Goal: Communication & Community: Answer question/provide support

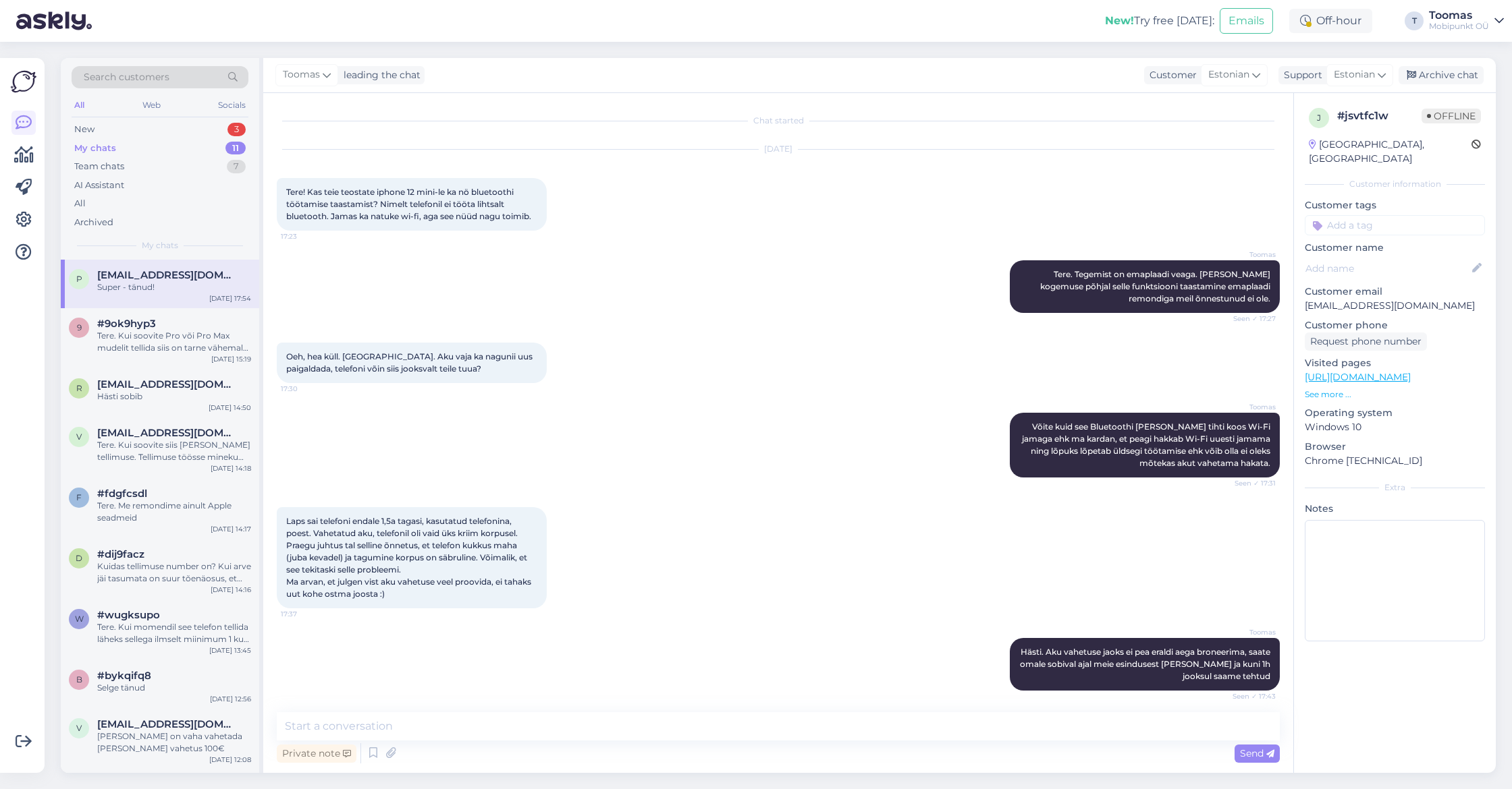
scroll to position [63, 0]
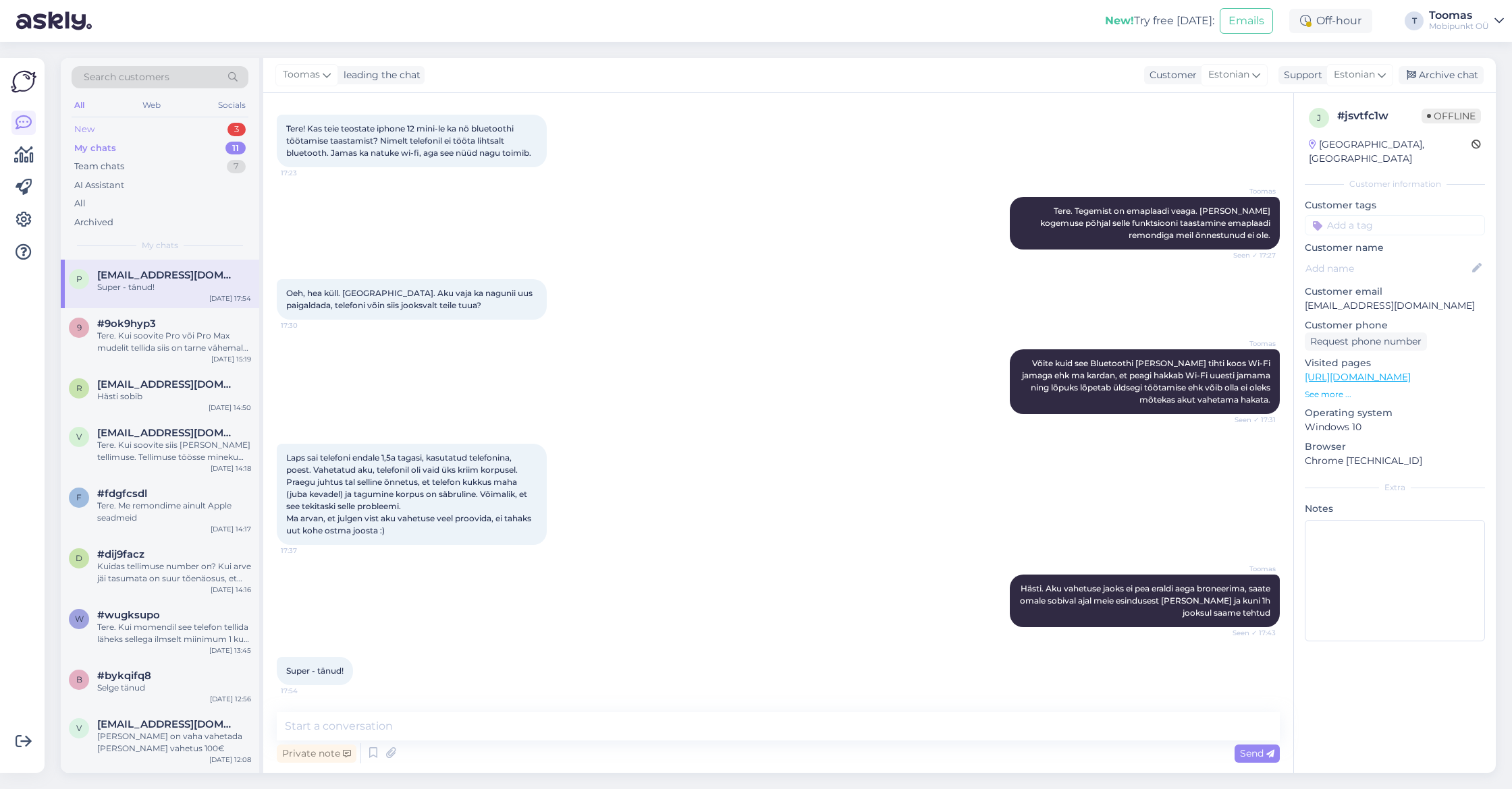
click at [107, 137] on div "New 3" at bounding box center [160, 129] width 177 height 19
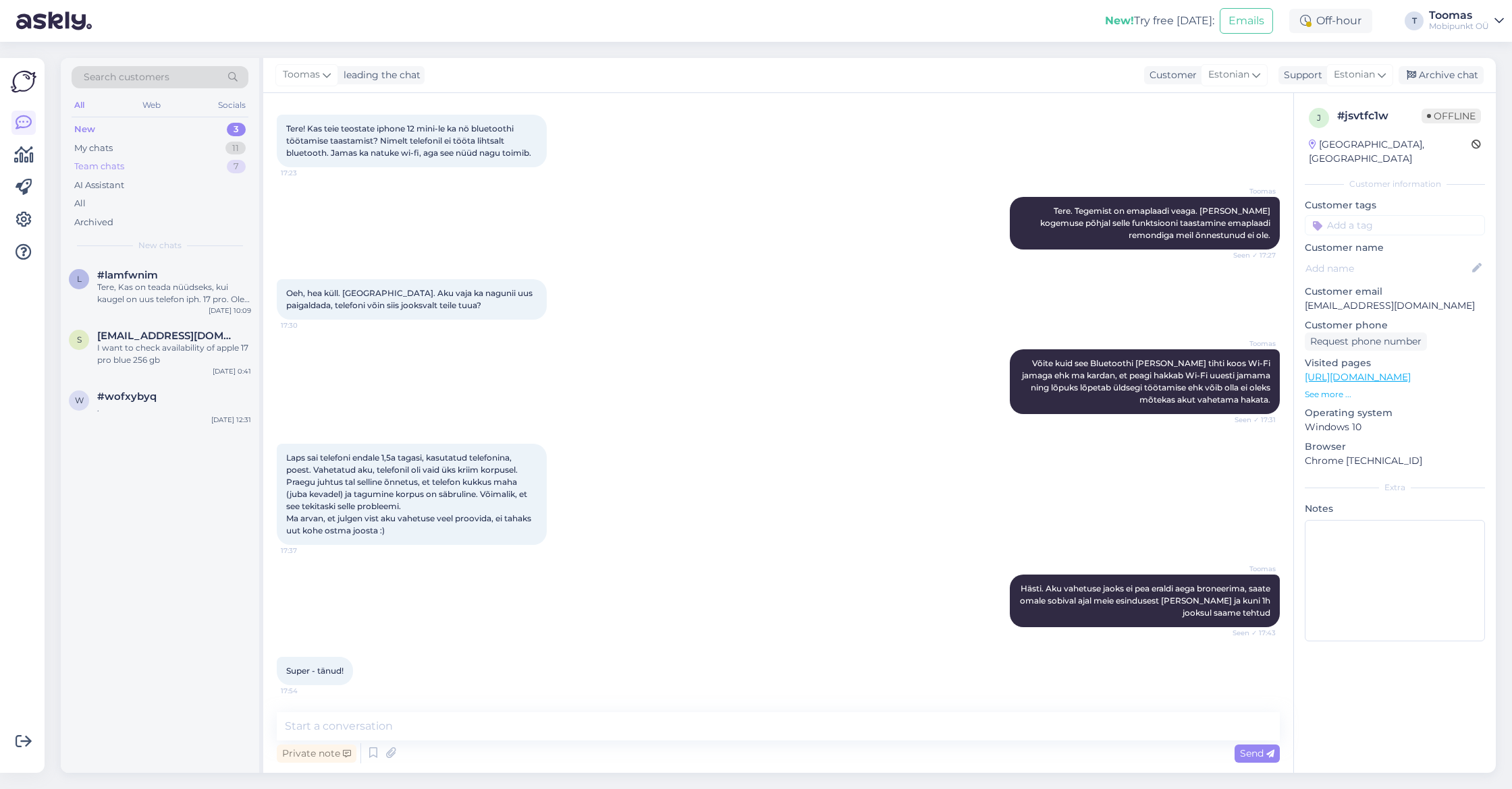
click at [118, 161] on div "Team chats" at bounding box center [98, 167] width 50 height 14
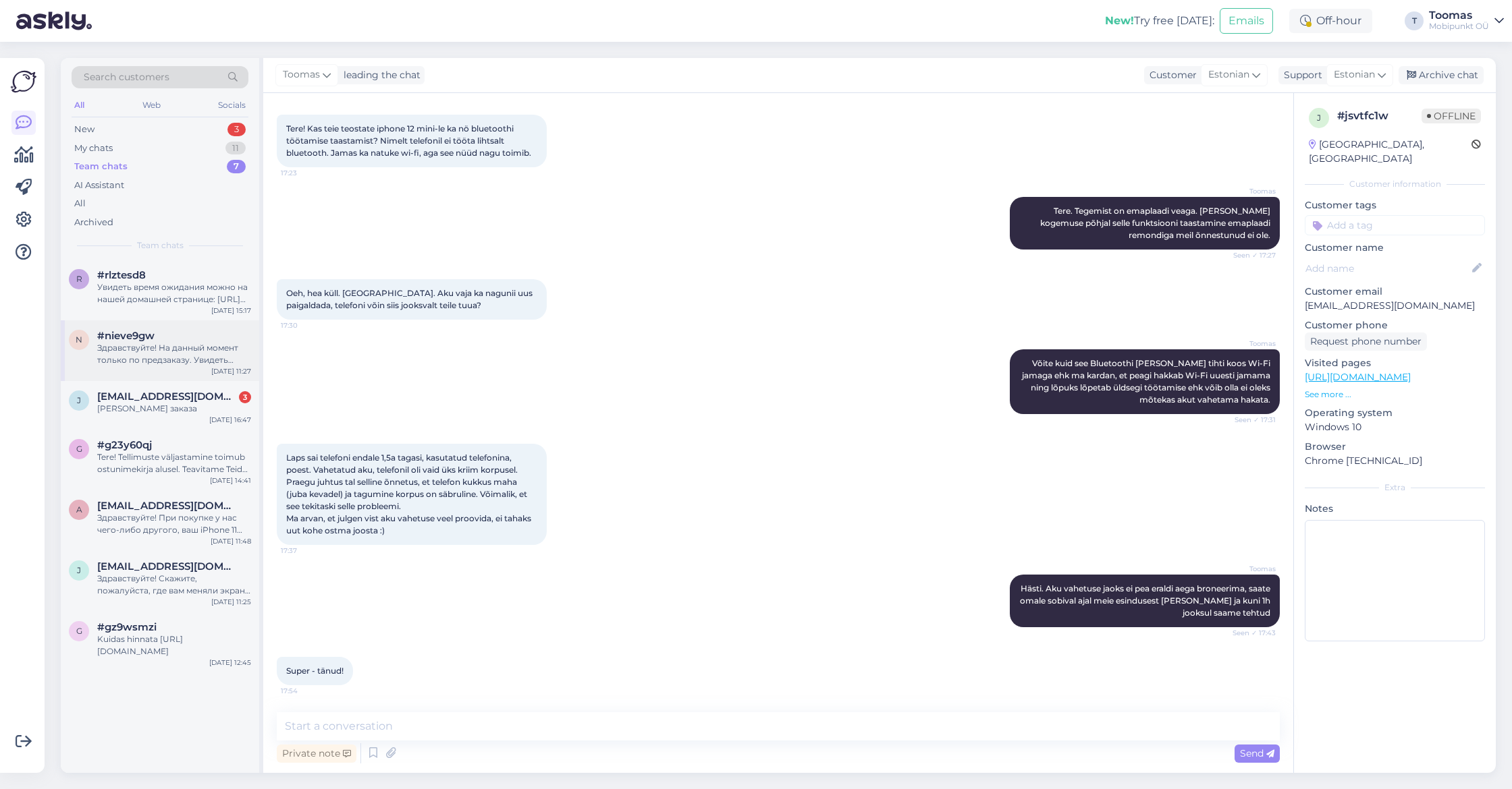
click at [145, 342] on div "Здравствуйте! На данный момент только по предзаказу. Увидеть наличие можно на н…" at bounding box center [174, 355] width 154 height 25
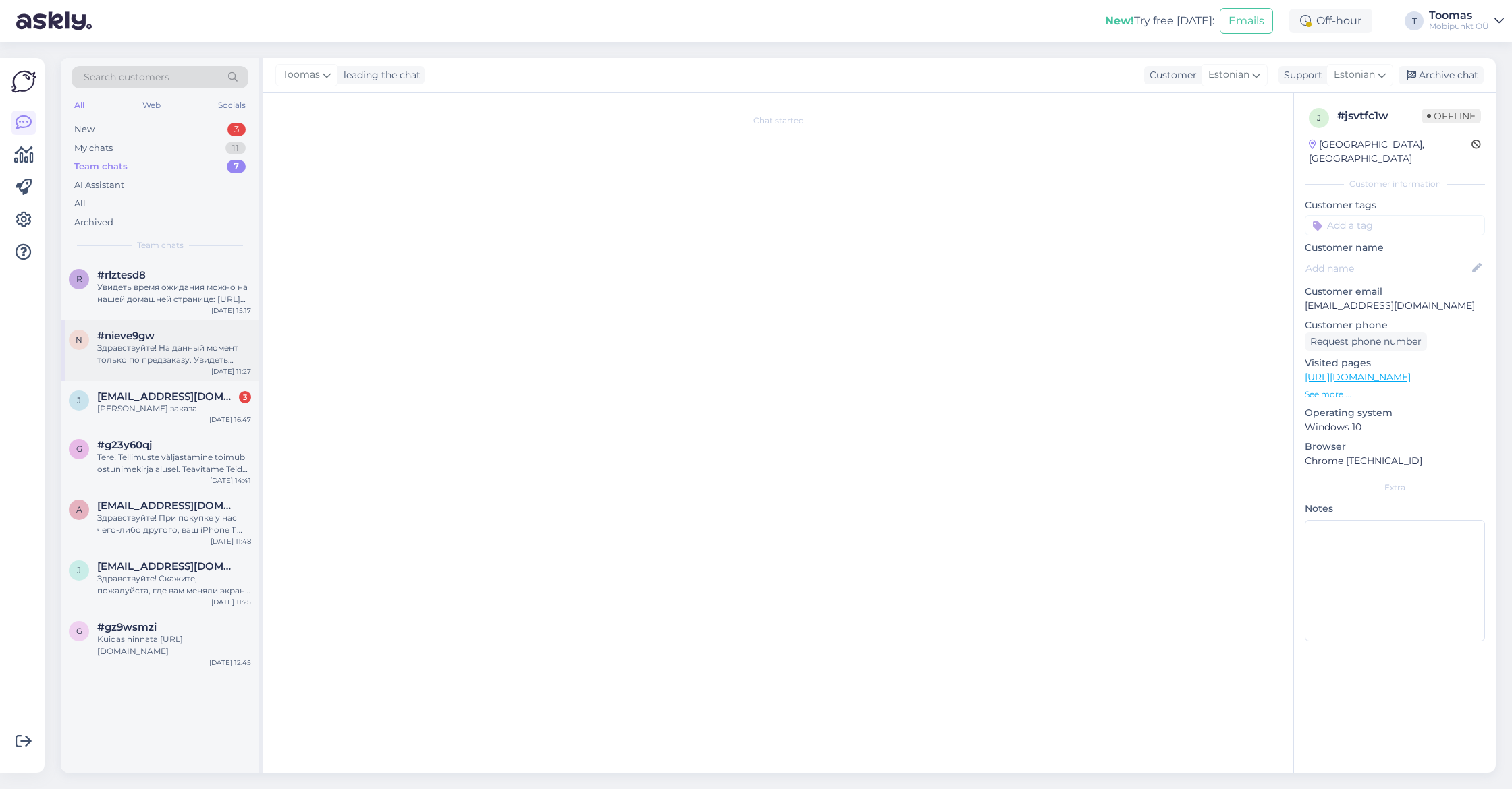
scroll to position [0, 0]
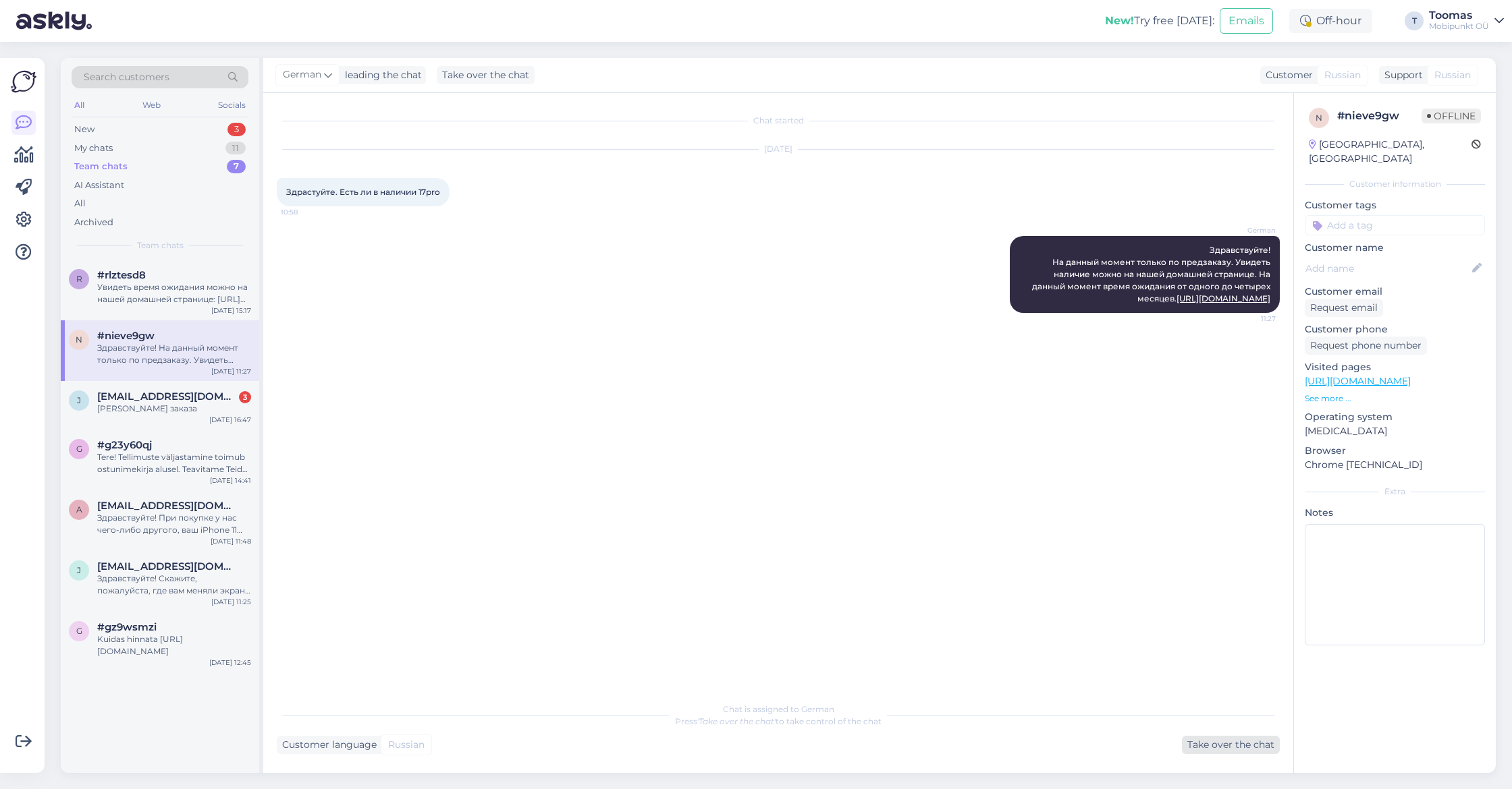
click at [1223, 745] on div "Take over the chat" at bounding box center [1230, 745] width 98 height 18
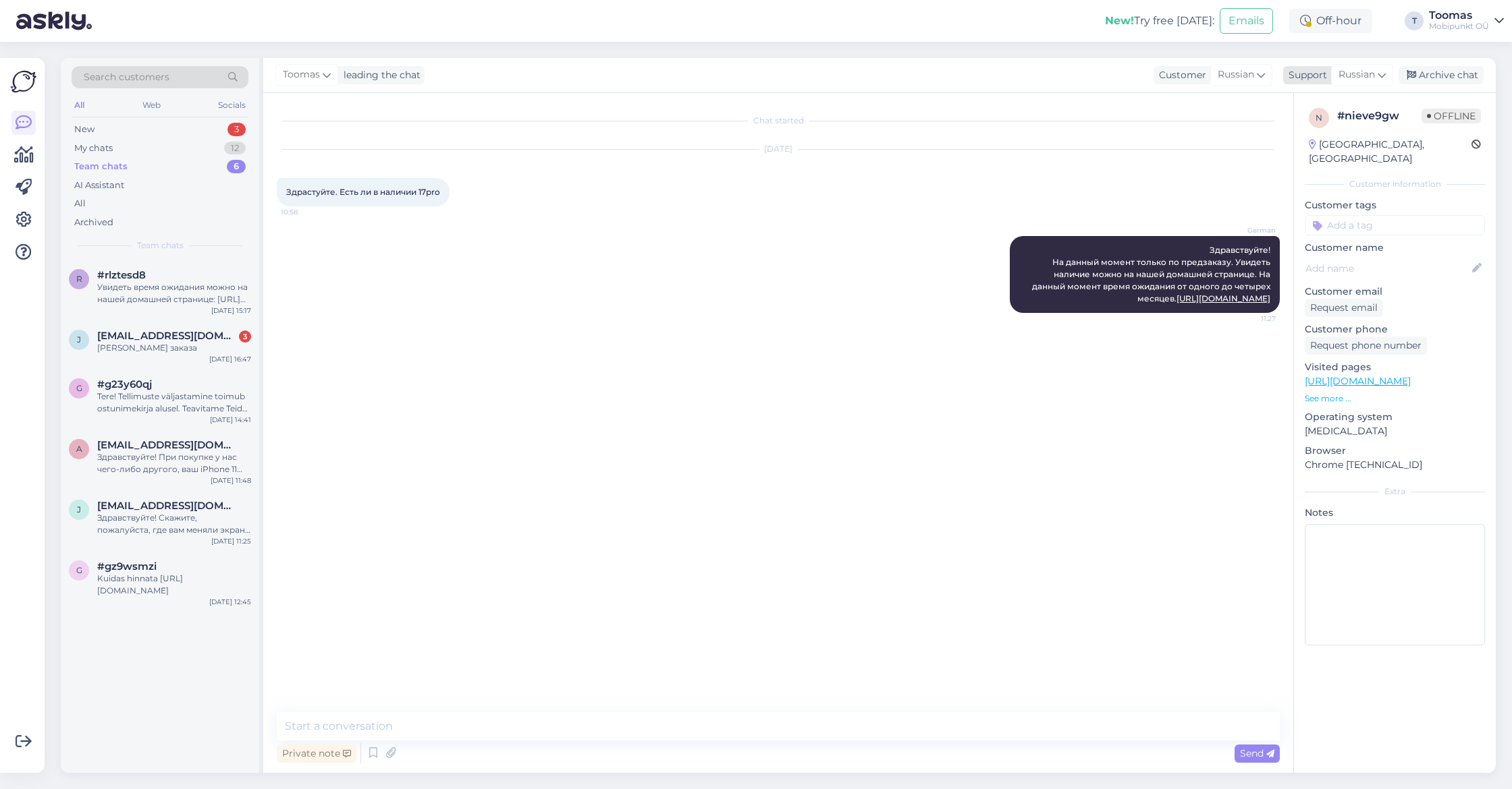
click at [1357, 74] on span "Russian" at bounding box center [1357, 75] width 36 height 15
type input "est"
click at [1324, 129] on link "Estonian" at bounding box center [1338, 135] width 149 height 22
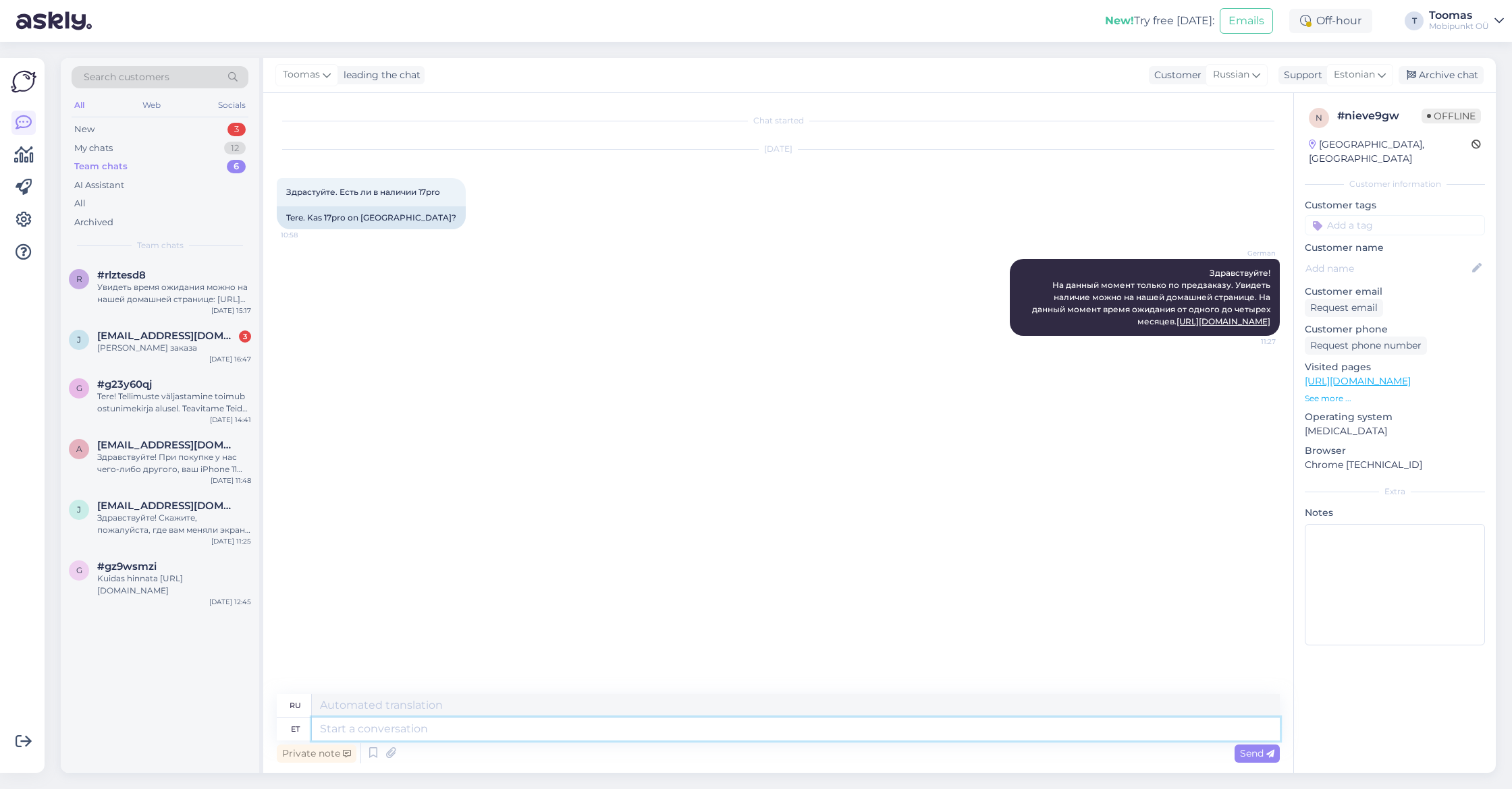
click at [470, 724] on textarea at bounding box center [796, 729] width 968 height 23
type textarea "Tere."
type textarea "Привет."
type textarea "Tere. [GEOGRAPHIC_DATA]"
type textarea "Здравствуйте. Пожалуйста."
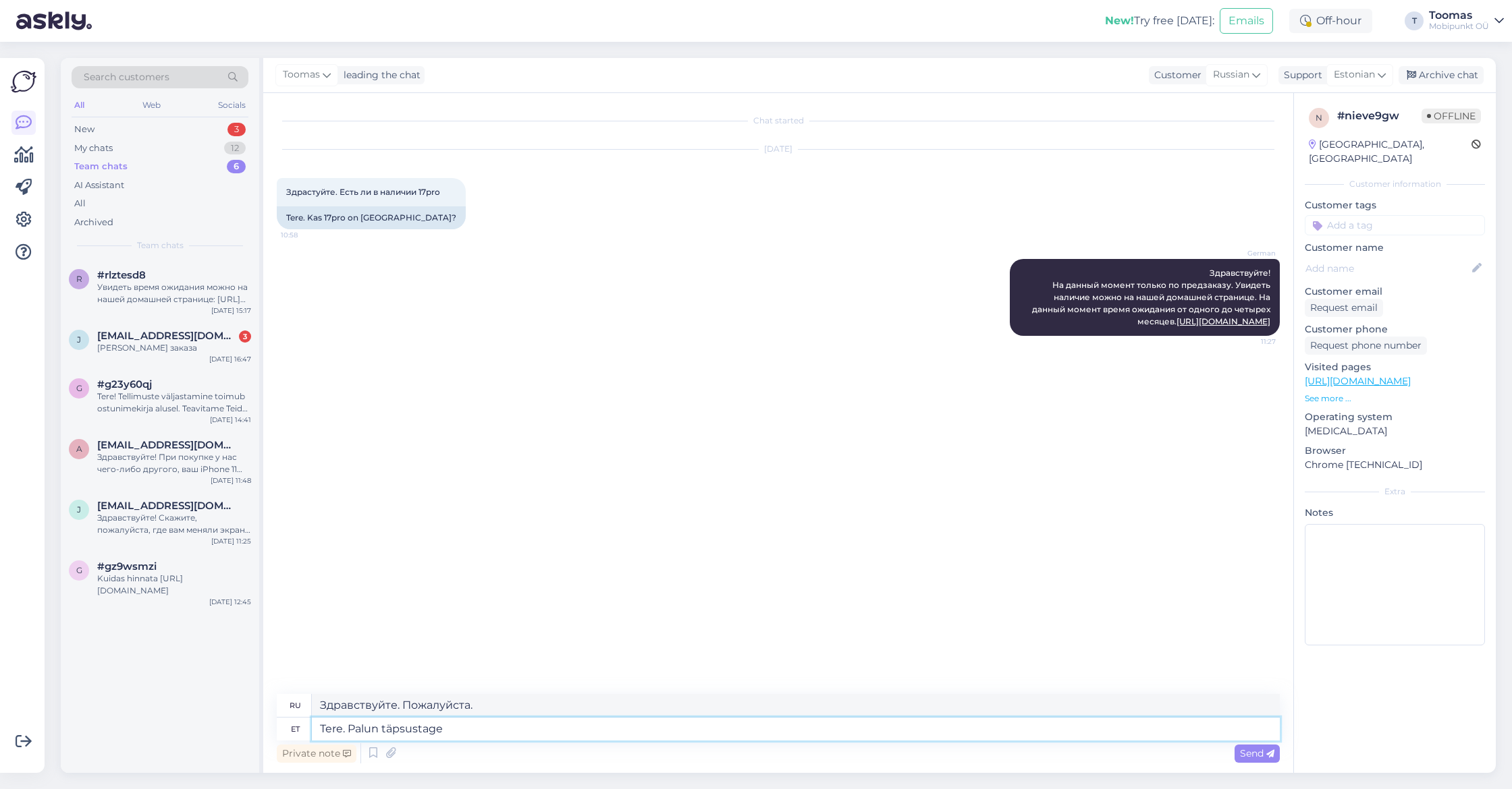
type textarea "Tere. Palun täpsustage o"
type textarea "Здравствуйте. Уточните, пожалуйста."
type textarea "Tere. Palun täpsustage oma i"
type textarea "Здравствуйте. Пожалуйста, укажите ваш"
type textarea "Tere. Palun täpsustage oma igakuine"
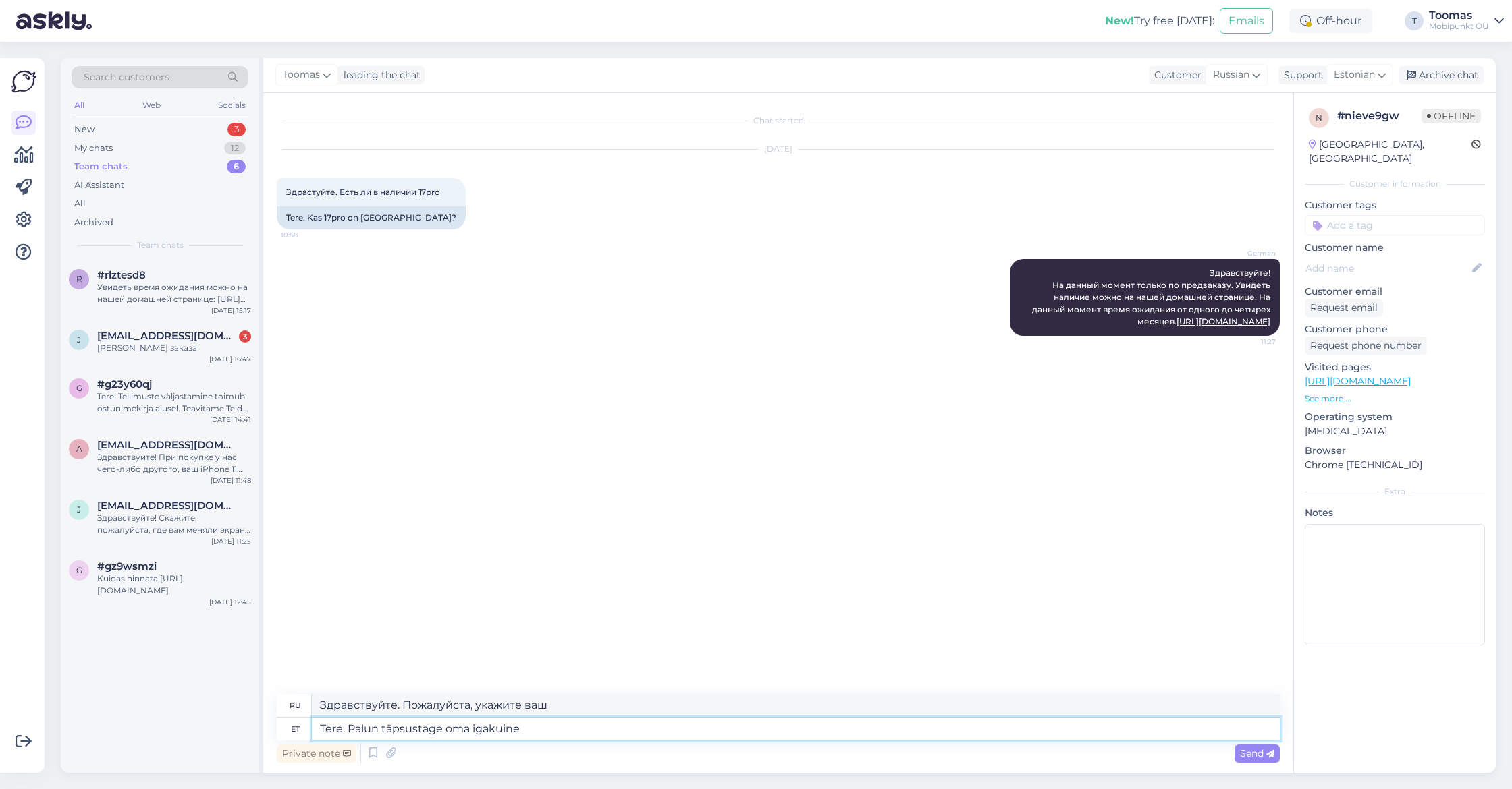
type textarea "Здравствуйте. Укажите, пожалуйста, ваш ежемесячный платеж."
type textarea "Tere. Palun täpsustage oma igakuine sissetulek."
type textarea "Здравствуйте. Укажите, пожалуйста, ваш ежемесячный доход."
type textarea "Tere. Palun täpsustage oma igakuine sissetulek."
drag, startPoint x: 322, startPoint y: 704, endPoint x: 709, endPoint y: 704, distance: 387.0
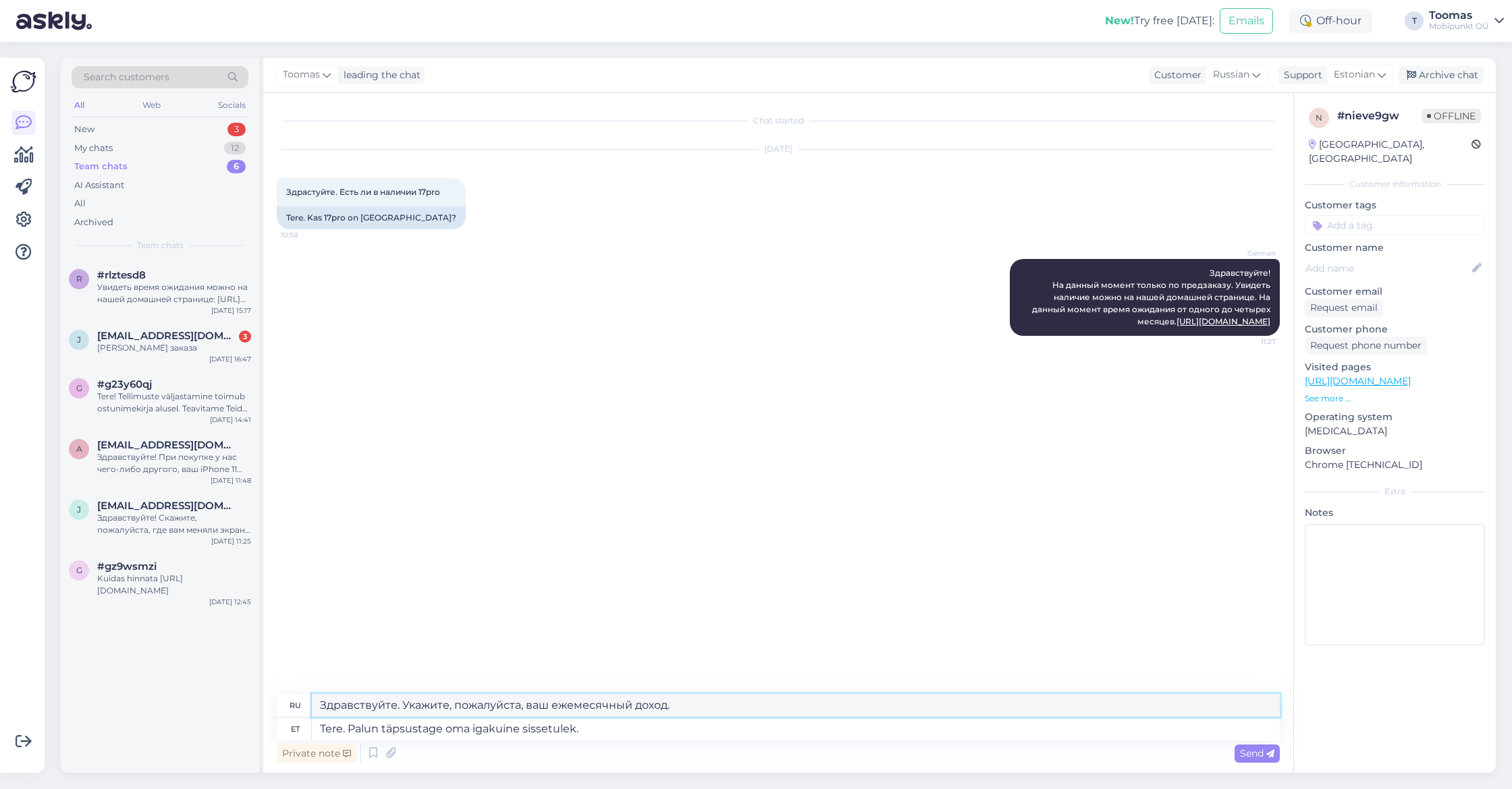
click at [709, 704] on textarea "Здравствуйте. Укажите, пожалуйста, ваш ежемесячный доход." at bounding box center [796, 706] width 968 height 23
click at [609, 217] on div "[DATE] Здрастуйте. Есть ли в наличии 17pro 10:58 Tere. Kas 17pro on [GEOGRAPHIC…" at bounding box center [779, 189] width 1003 height 109
